Goal: Transaction & Acquisition: Book appointment/travel/reservation

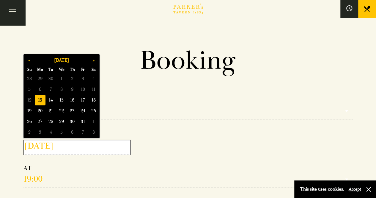
click at [75, 144] on input "[DATE]" at bounding box center [77, 147] width 107 height 15
click at [74, 101] on span "16" at bounding box center [72, 100] width 11 height 11
type input "[DATE]"
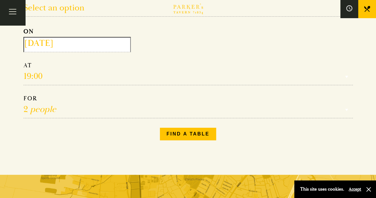
scroll to position [103, 0]
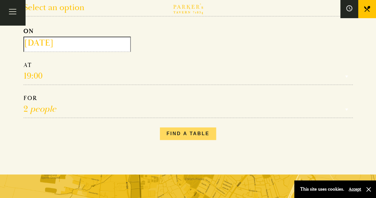
click at [181, 132] on button "Find a table" at bounding box center [188, 133] width 56 height 12
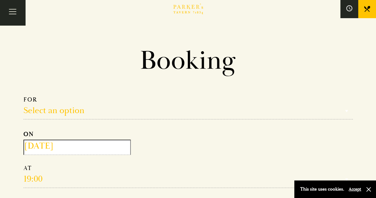
click at [54, 107] on select "Select an option Lunch Dinner Afternoon Tea" at bounding box center [189, 108] width 330 height 24
select select "161949"
click at [24, 96] on select "Select an option Lunch Dinner Afternoon Tea" at bounding box center [189, 108] width 330 height 24
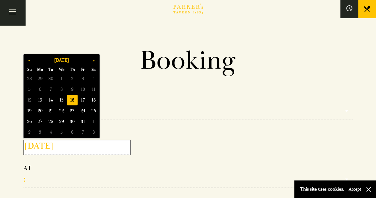
click at [76, 147] on input "[DATE]" at bounding box center [77, 147] width 107 height 15
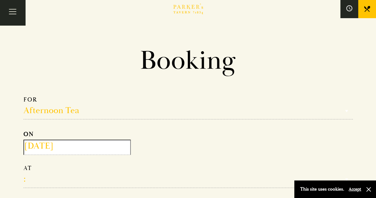
click at [180, 149] on form "Afternoon Tea Select an option Lunch Dinner Afternoon Tea ON [DATE] : 12:30 13:…" at bounding box center [189, 158] width 330 height 125
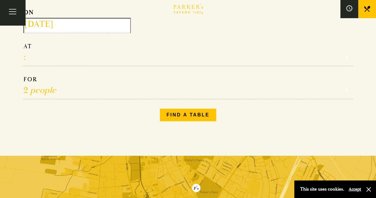
scroll to position [123, 0]
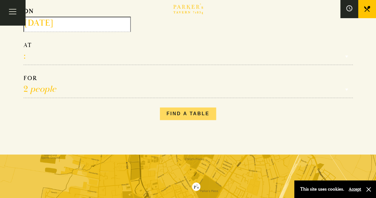
click at [183, 112] on button "Find a table" at bounding box center [188, 113] width 56 height 12
